Goal: Task Accomplishment & Management: Manage account settings

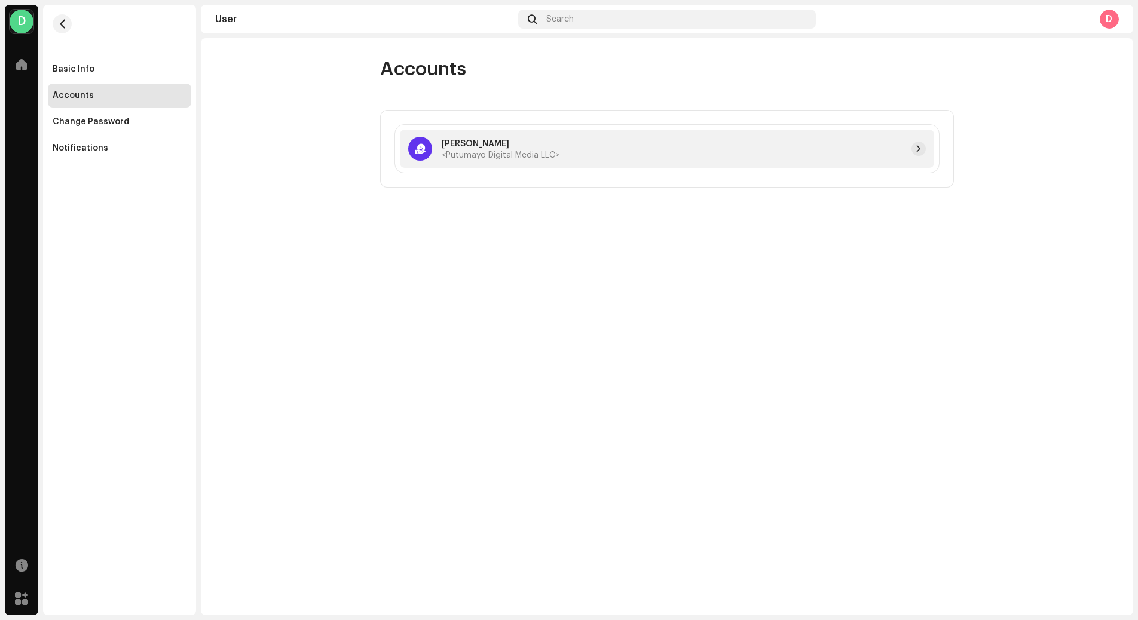
click at [473, 142] on p "[PERSON_NAME]" at bounding box center [501, 144] width 118 height 13
click at [918, 148] on span "button" at bounding box center [918, 149] width 7 height 10
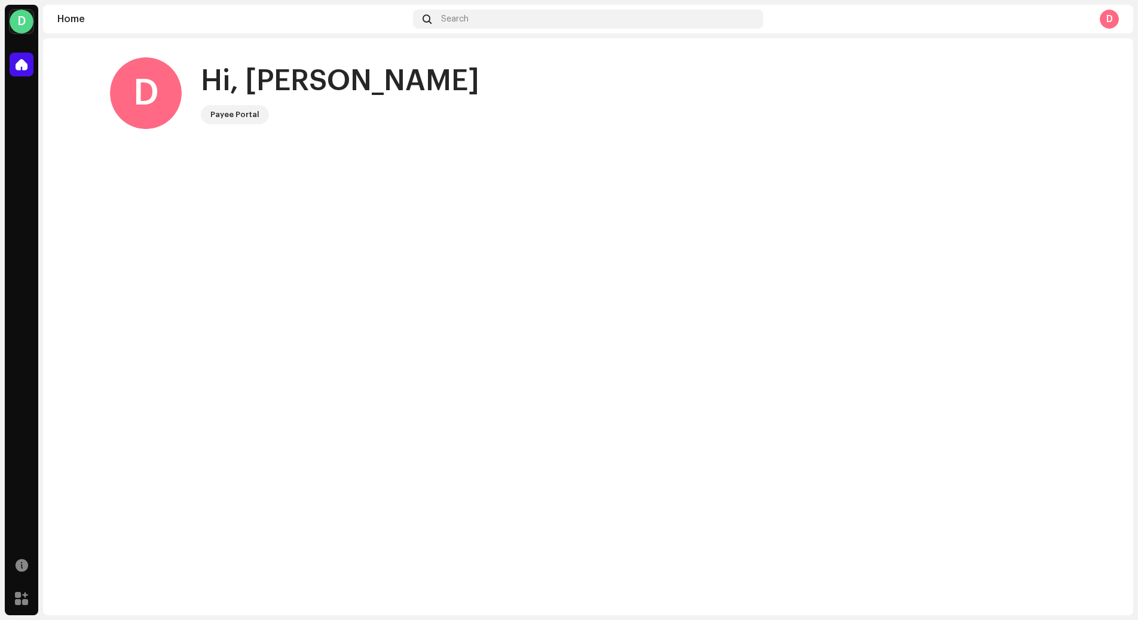
click at [230, 114] on div "Payee Portal" at bounding box center [234, 115] width 49 height 14
click at [139, 107] on div "D" at bounding box center [146, 93] width 72 height 72
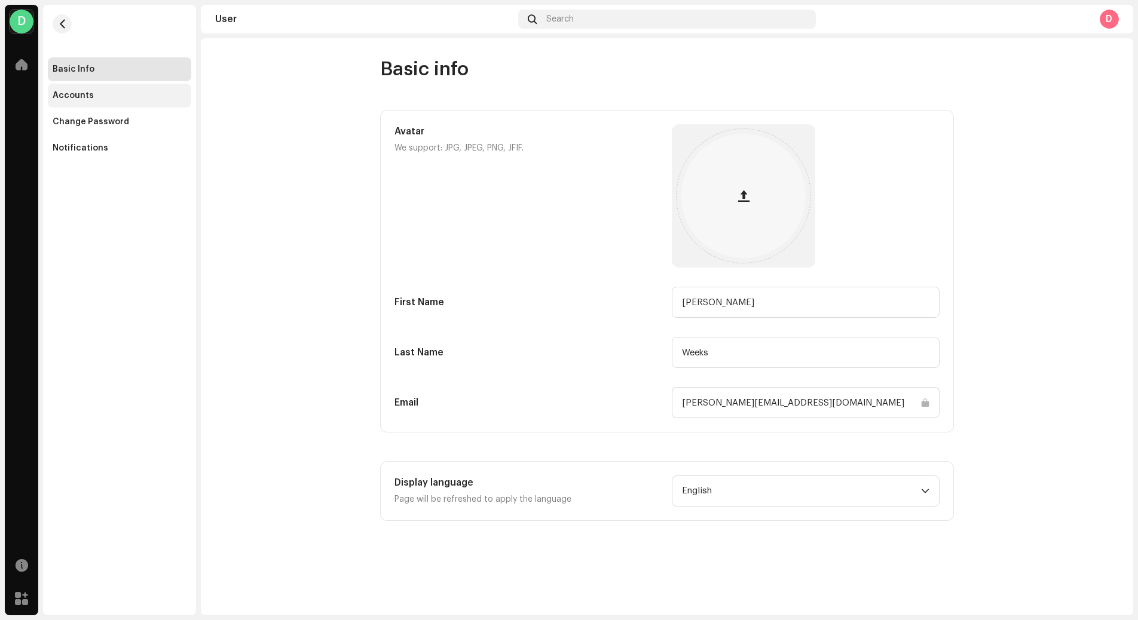
click at [88, 96] on div "Accounts" at bounding box center [73, 96] width 41 height 10
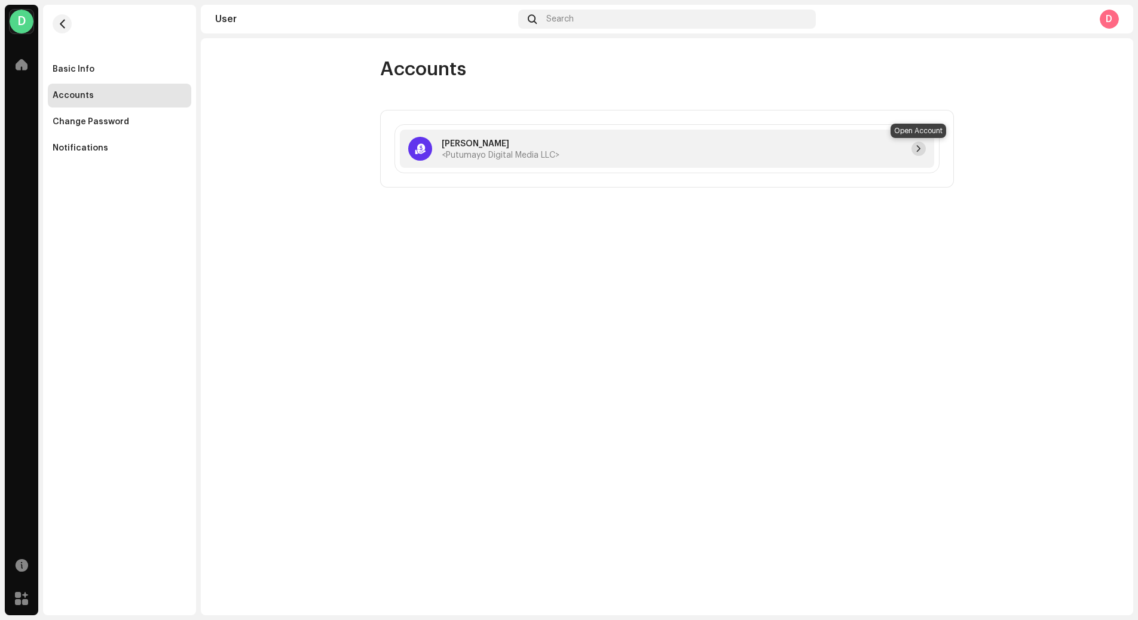
click at [920, 146] on span "button" at bounding box center [918, 149] width 7 height 10
click at [1107, 17] on div "D" at bounding box center [1108, 19] width 19 height 19
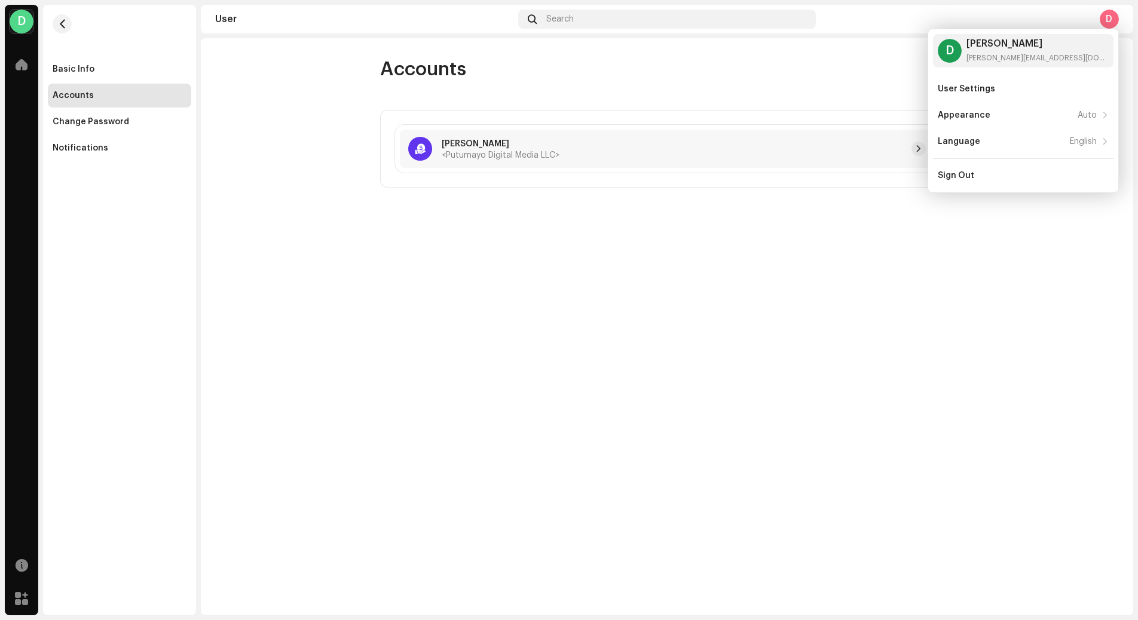
click at [813, 106] on div "Accounts [PERSON_NAME] <Putumayo Digital Media LLC>" at bounding box center [667, 122] width 612 height 130
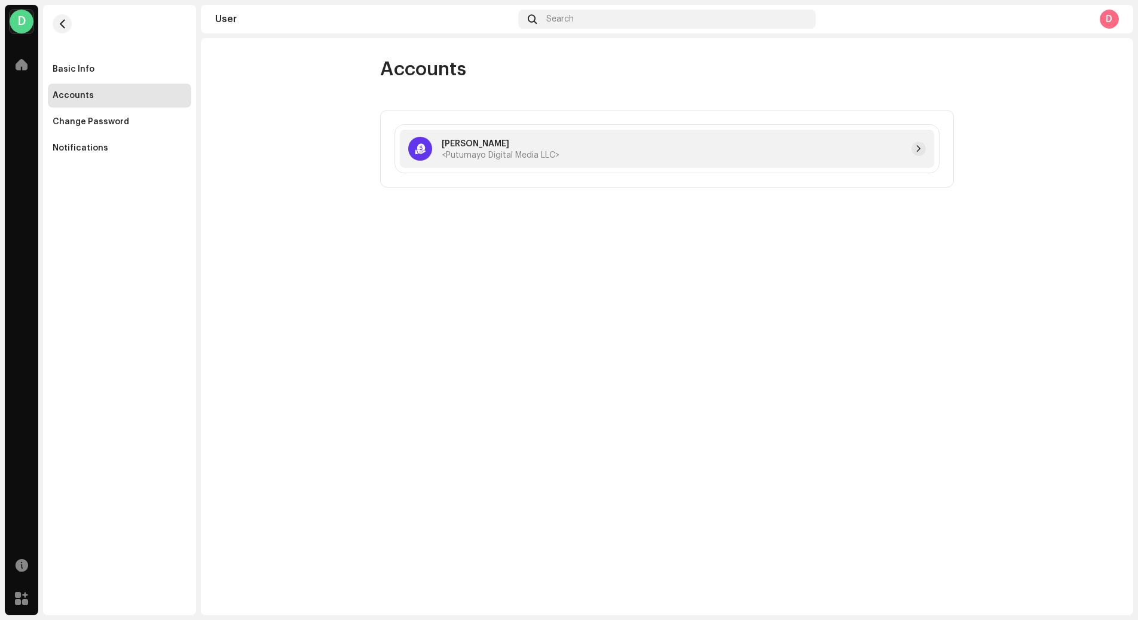
click at [777, 140] on div "[PERSON_NAME] <Putumayo Digital Media LLC>" at bounding box center [667, 149] width 534 height 38
click at [912, 142] on div at bounding box center [742, 149] width 366 height 14
click at [919, 145] on span "button" at bounding box center [918, 149] width 7 height 10
